Goal: Information Seeking & Learning: Learn about a topic

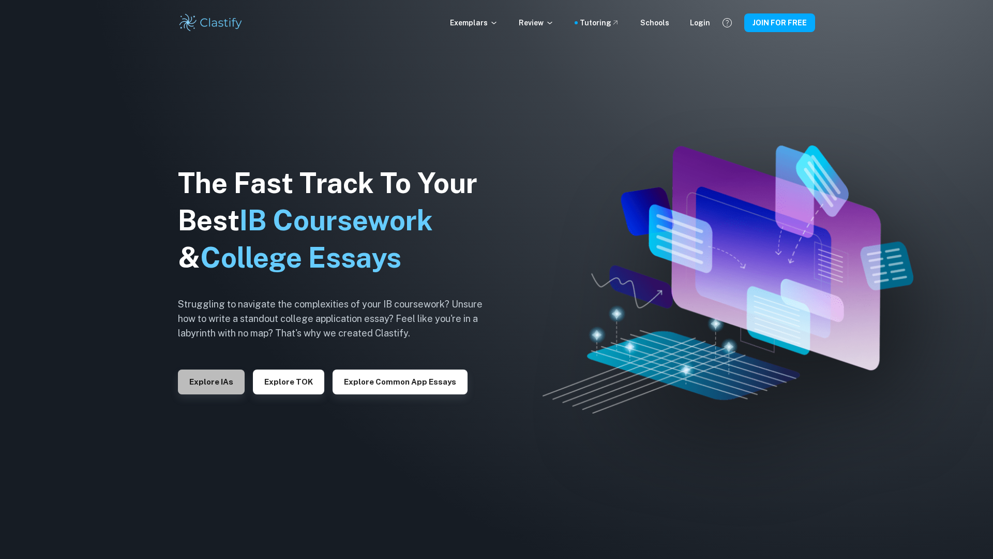
click at [226, 385] on button "Explore IAs" at bounding box center [211, 381] width 67 height 25
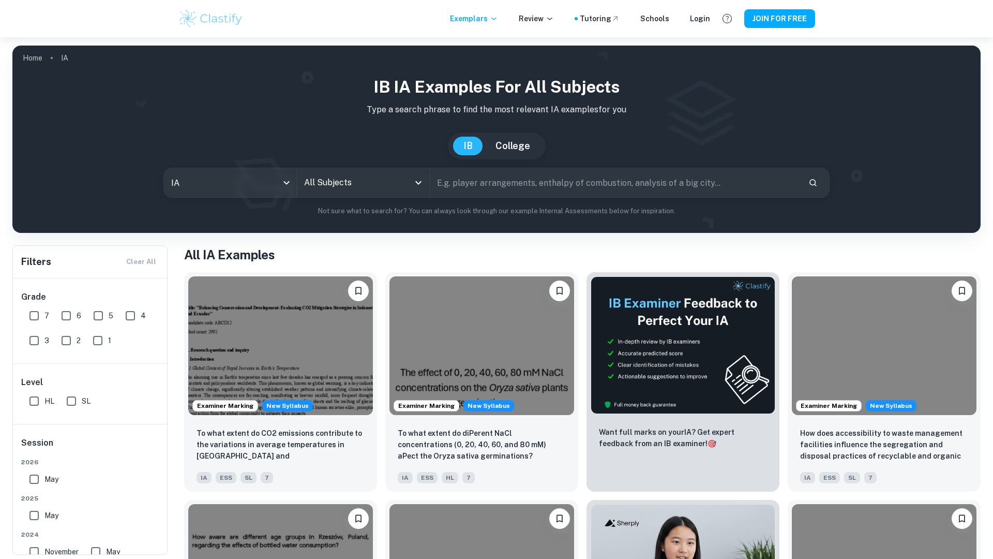
click at [327, 187] on input "All Subjects" at bounding box center [356, 183] width 108 height 20
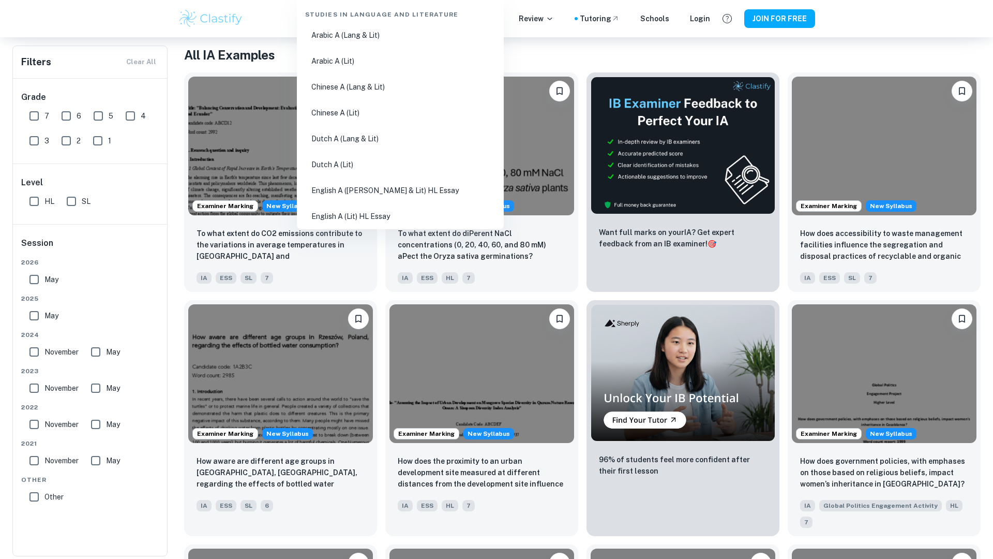
scroll to position [201, 0]
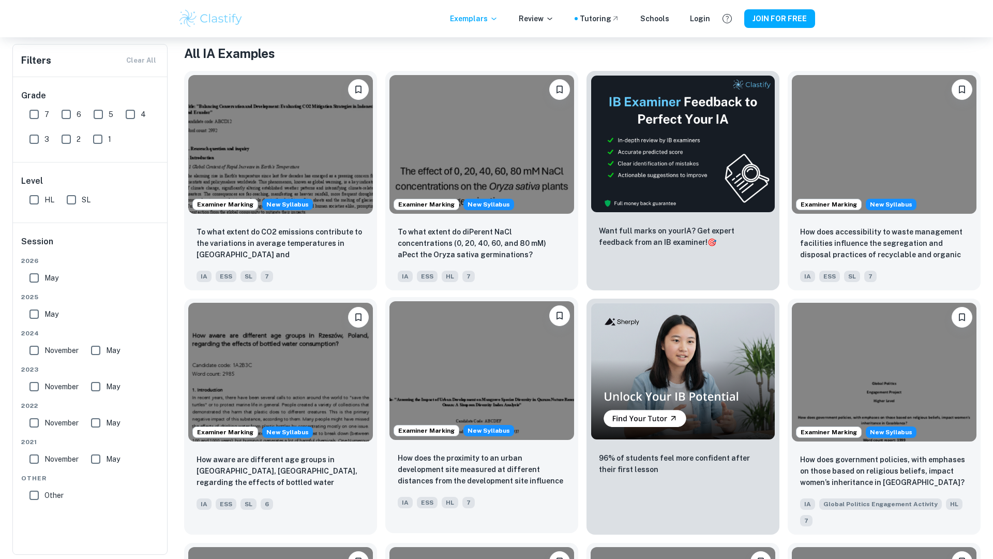
click at [477, 376] on img at bounding box center [482, 370] width 185 height 139
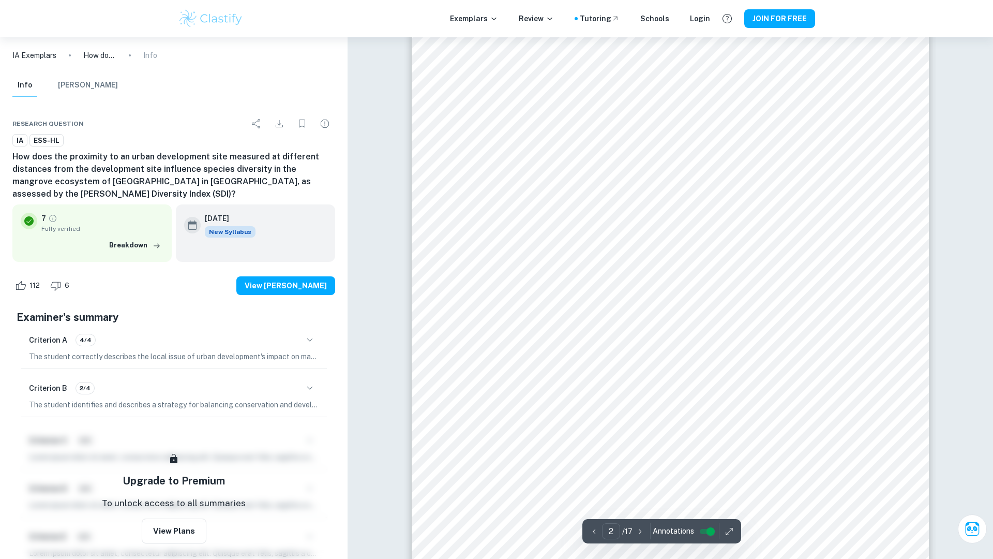
type input "1"
